Goal: Information Seeking & Learning: Learn about a topic

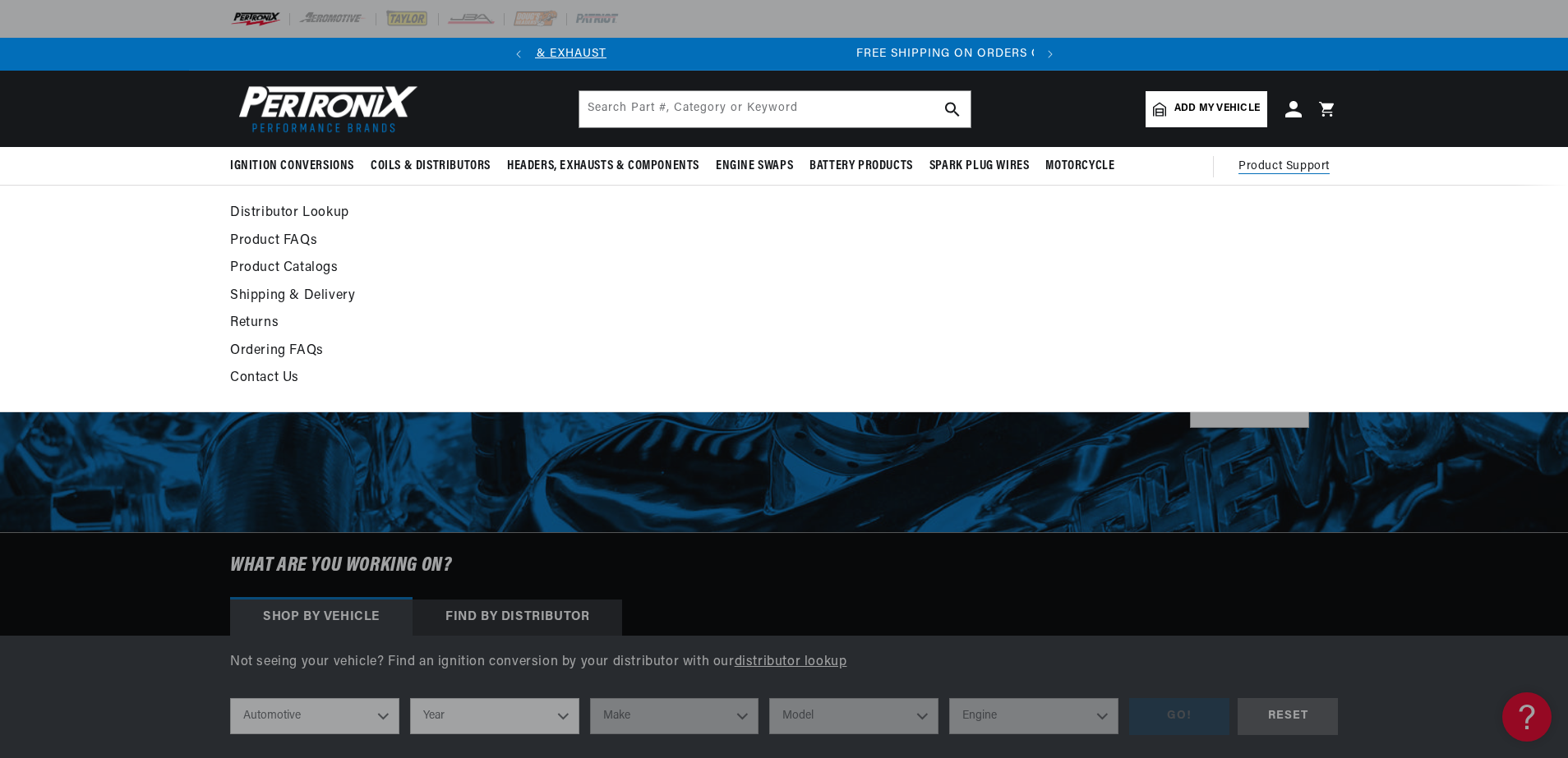
scroll to position [0, 498]
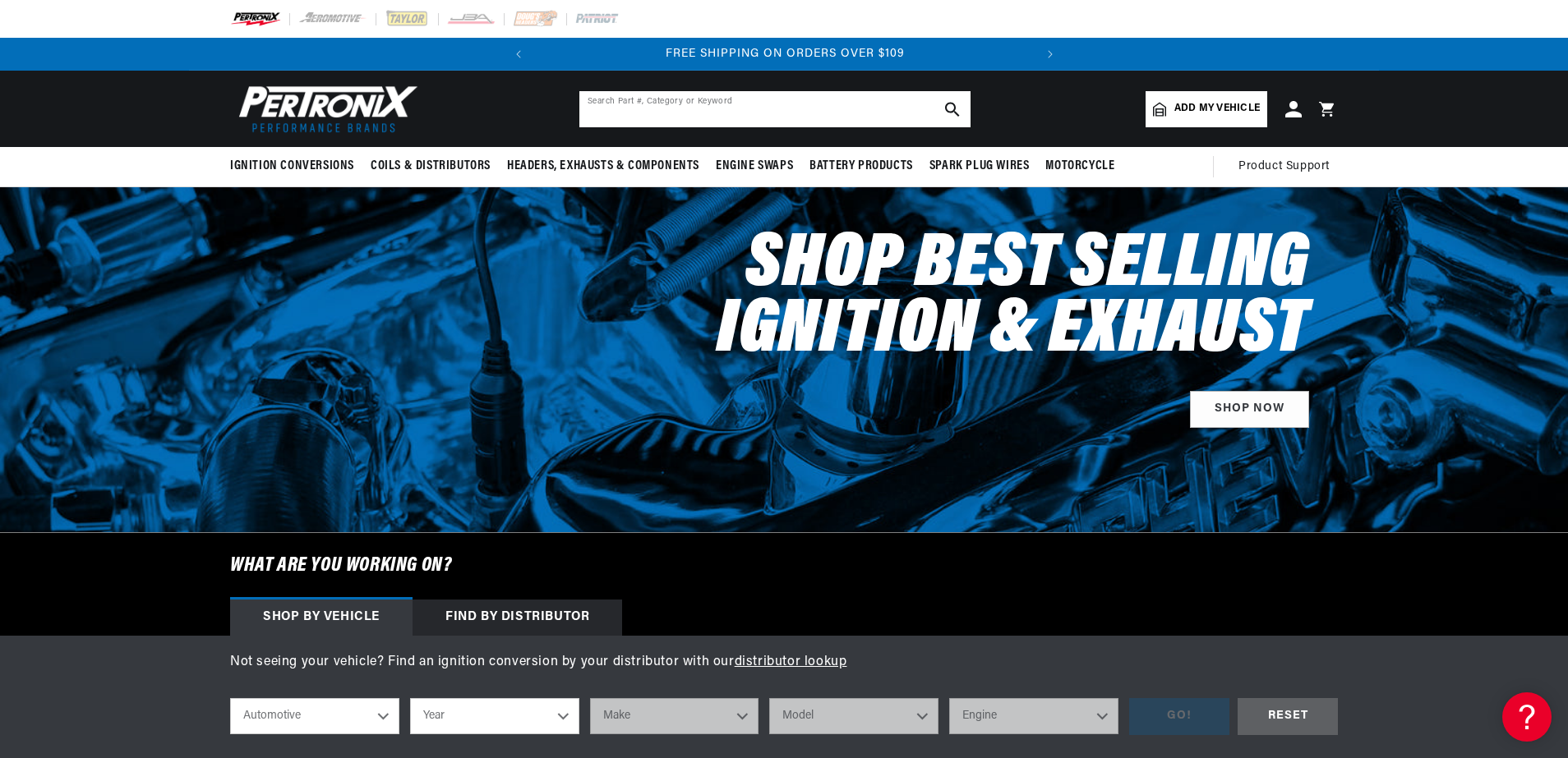
click at [732, 112] on input "text" at bounding box center [775, 109] width 391 height 36
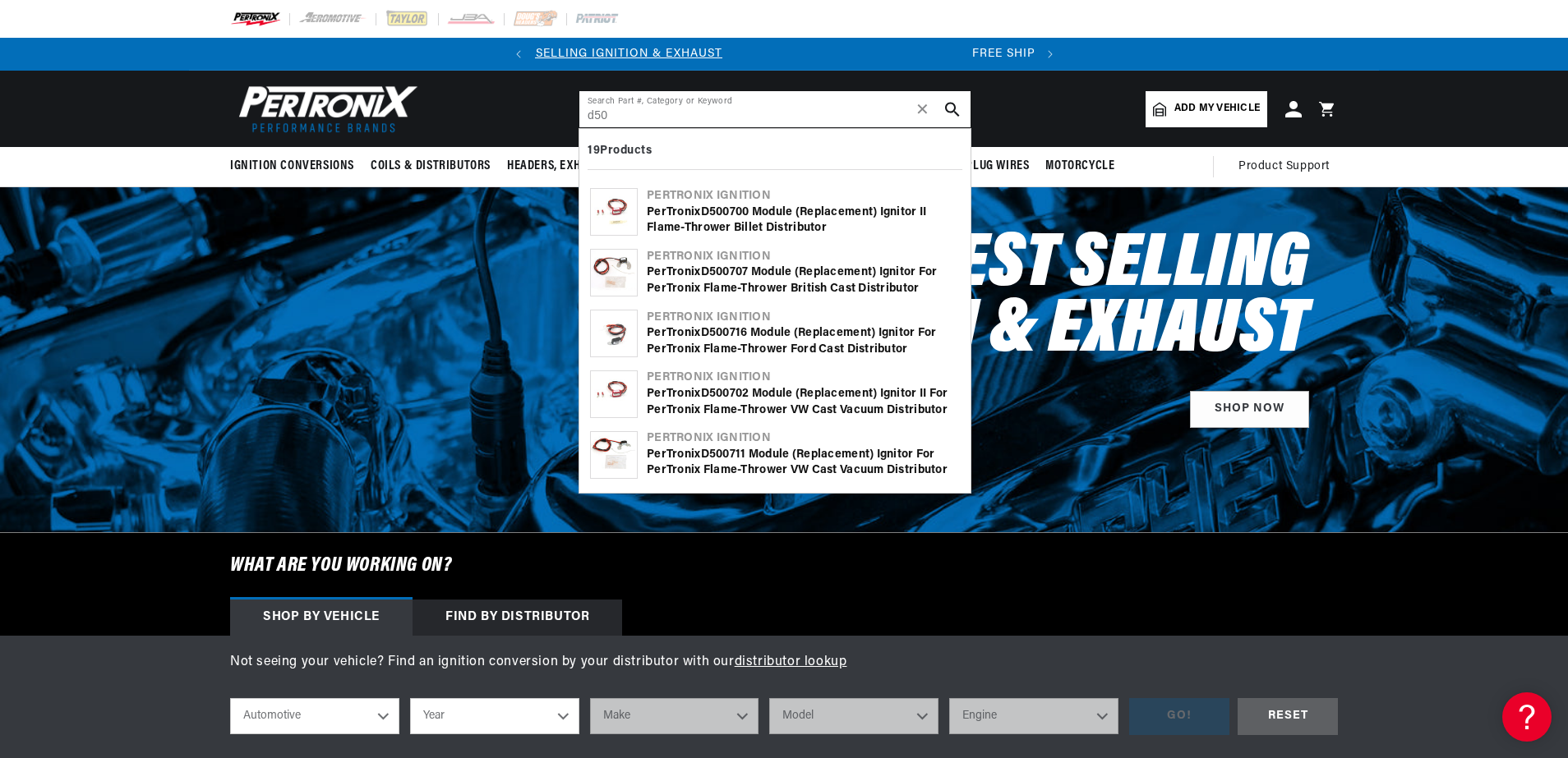
scroll to position [0, 0]
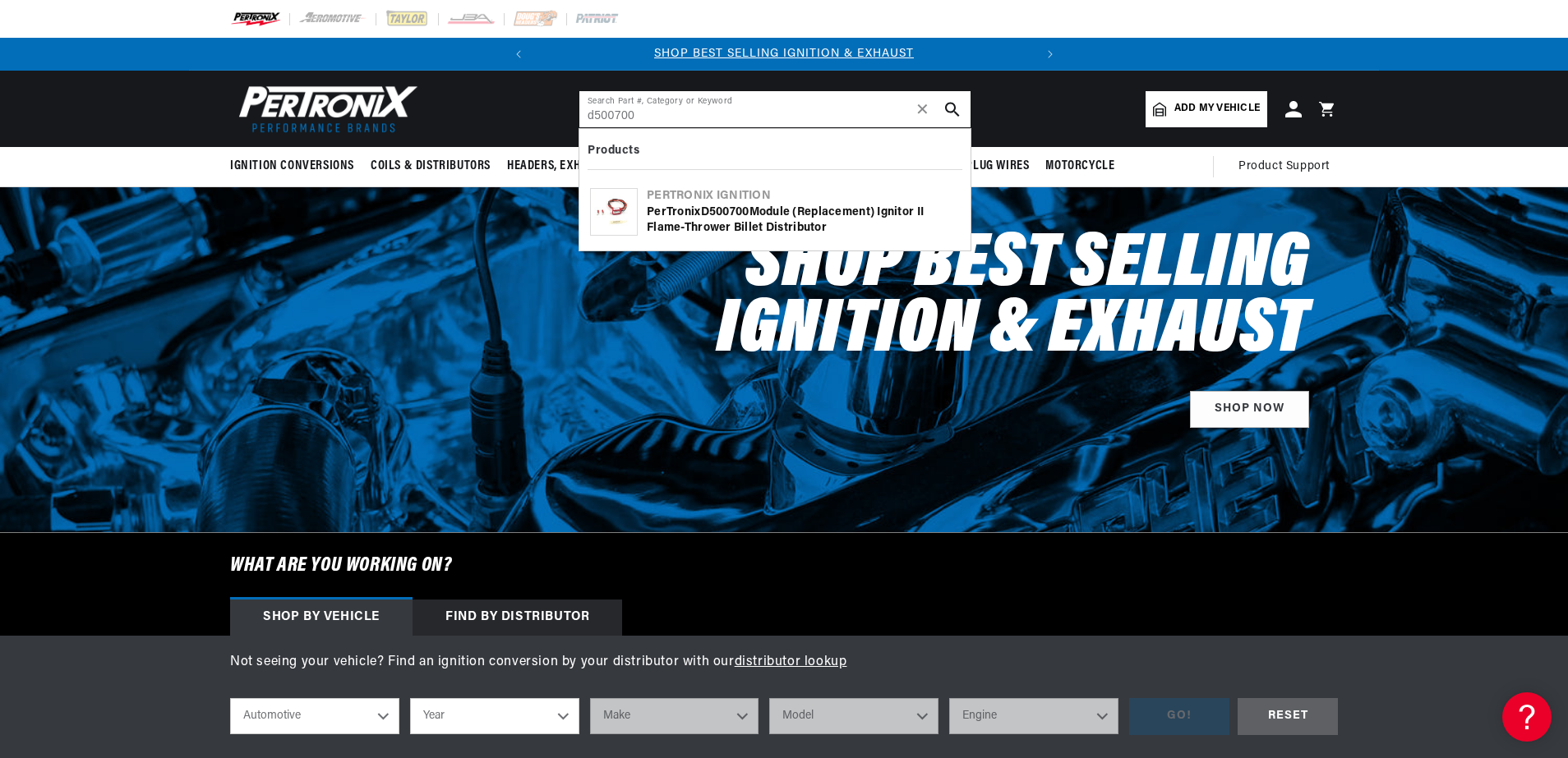
type input "d500700"
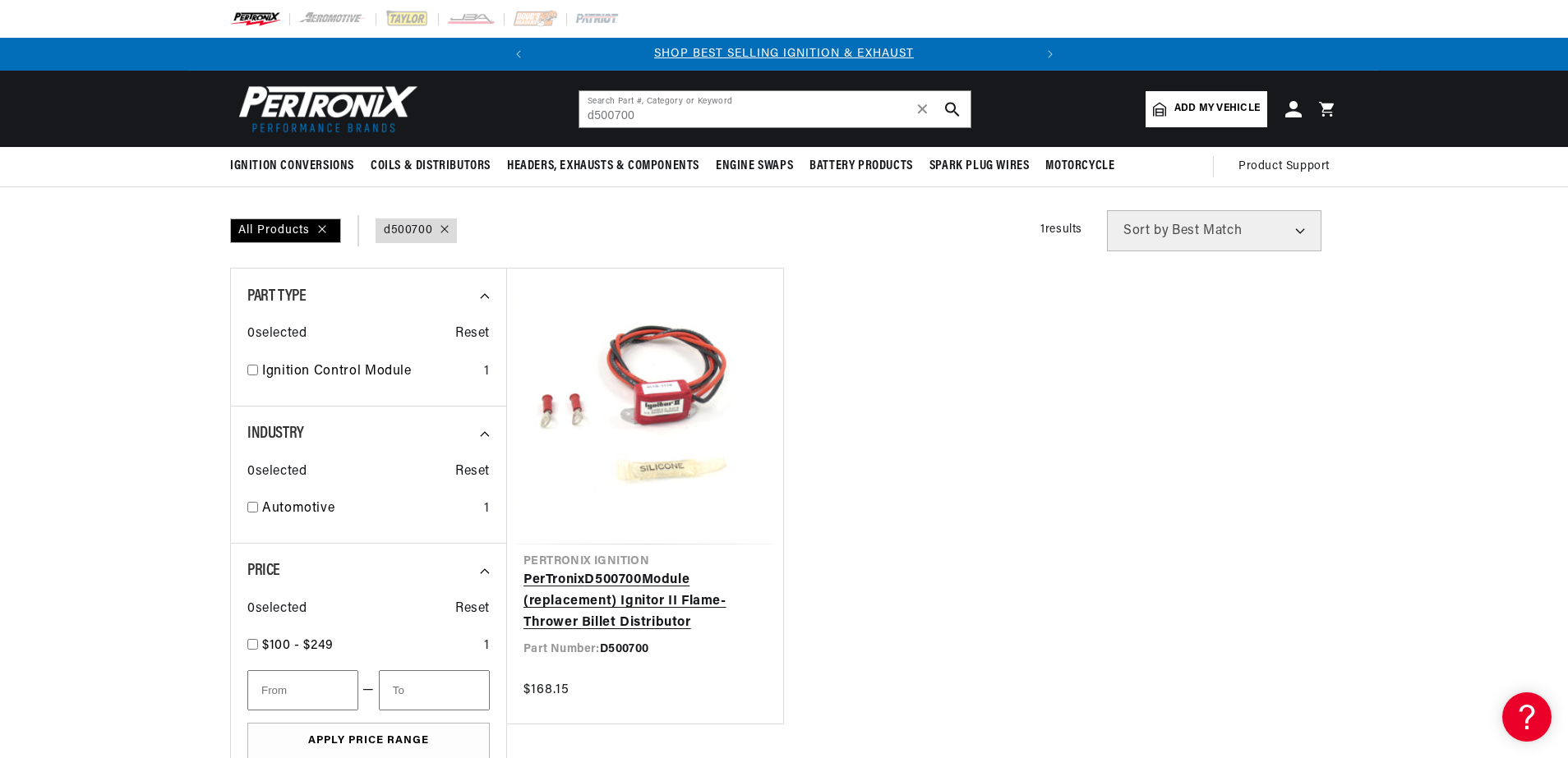
click at [592, 609] on link "PerTronix D500700 Module (replacement) Ignitor II Flame-Thrower Billet Distribu…" at bounding box center [645, 602] width 244 height 64
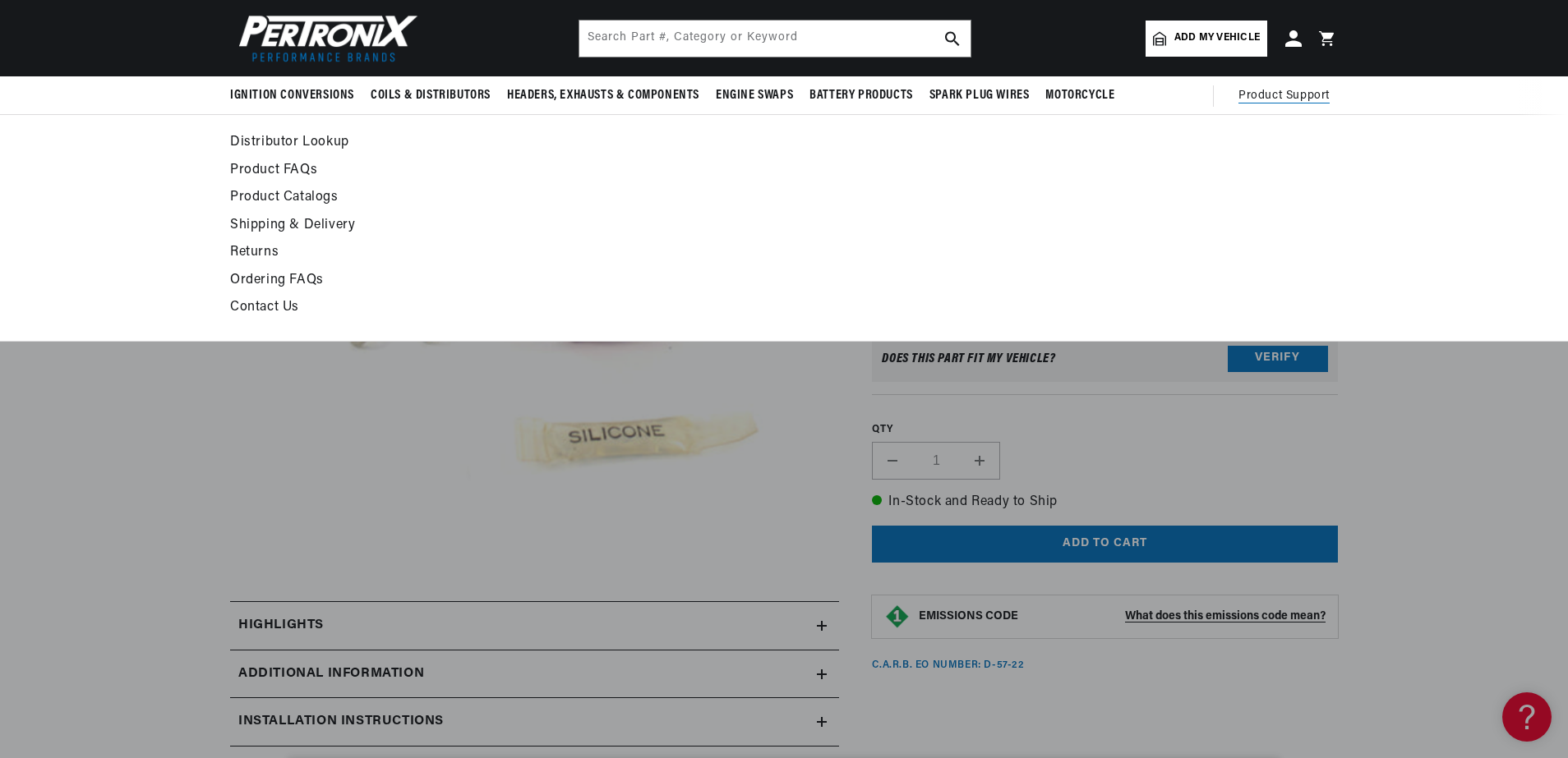
click at [269, 170] on link "Product FAQs" at bounding box center [634, 171] width 808 height 23
